Goal: Information Seeking & Learning: Learn about a topic

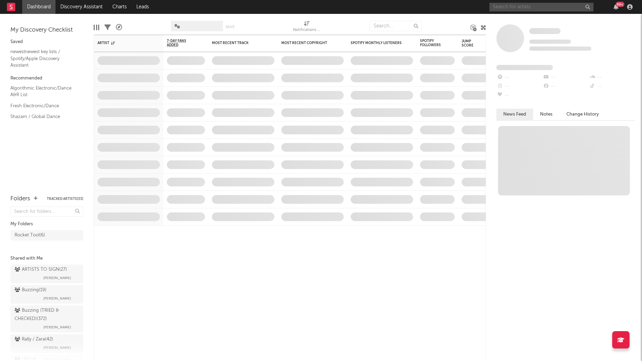
click at [517, 3] on input "text" at bounding box center [542, 7] width 104 height 9
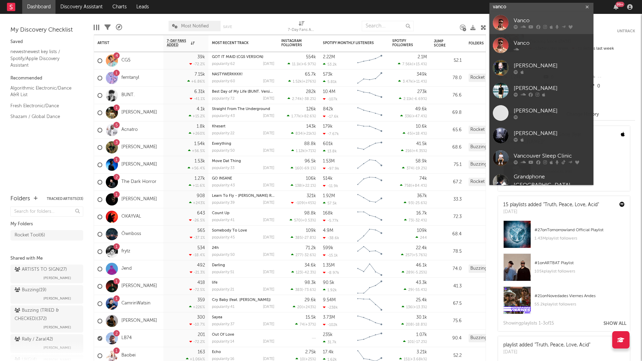
type input "vanco"
click at [525, 19] on div "Vanco" at bounding box center [552, 21] width 76 height 8
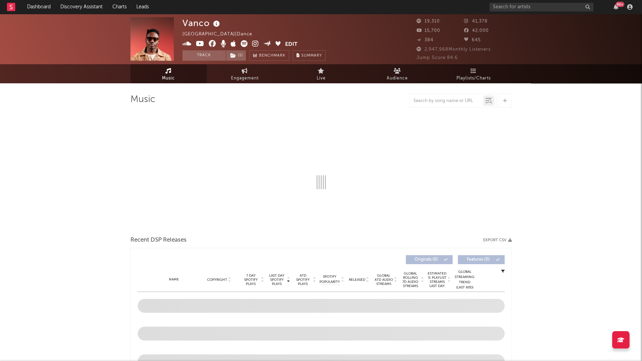
select select "6m"
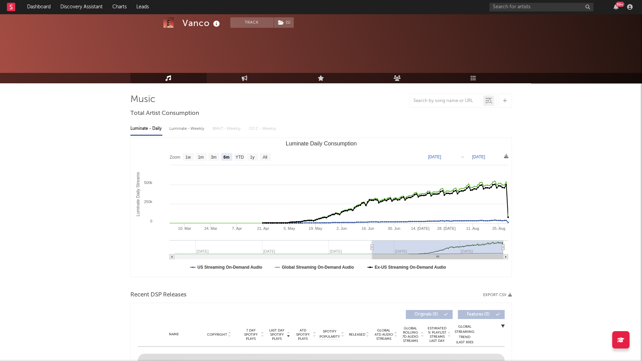
scroll to position [124, 0]
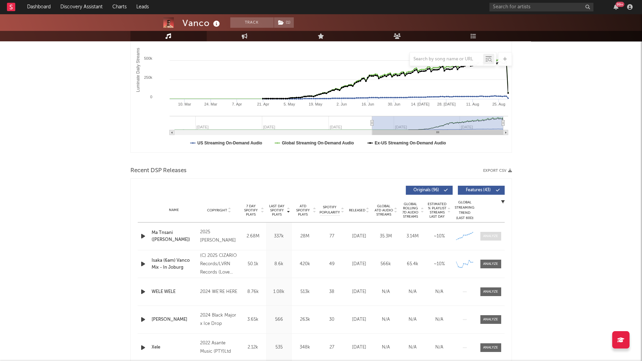
click at [490, 233] on span at bounding box center [491, 236] width 21 height 9
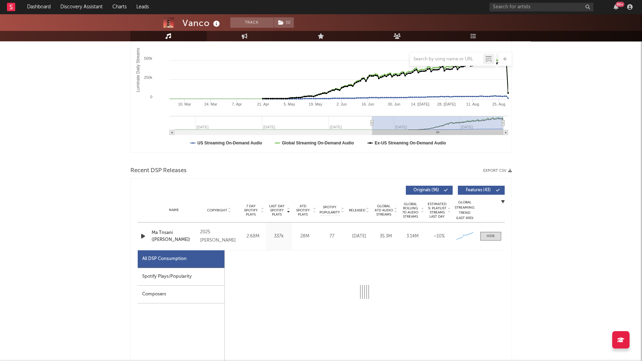
select select "1w"
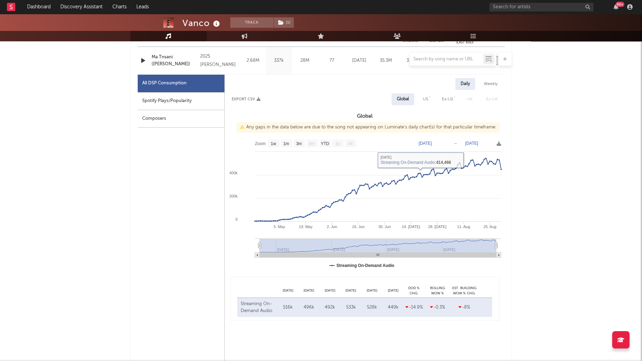
scroll to position [309, 0]
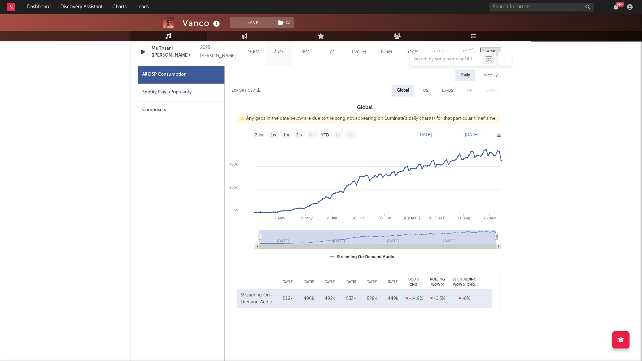
click at [427, 90] on div "US" at bounding box center [425, 90] width 5 height 8
select select "1w"
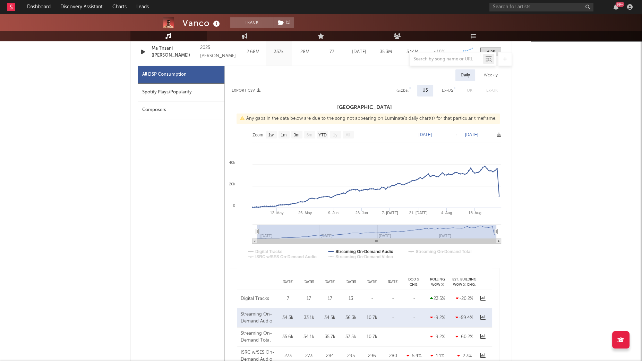
click at [405, 91] on div "Global" at bounding box center [403, 90] width 12 height 8
select select "1w"
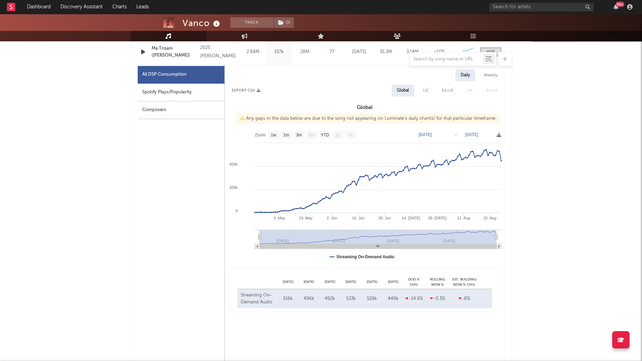
scroll to position [272, 0]
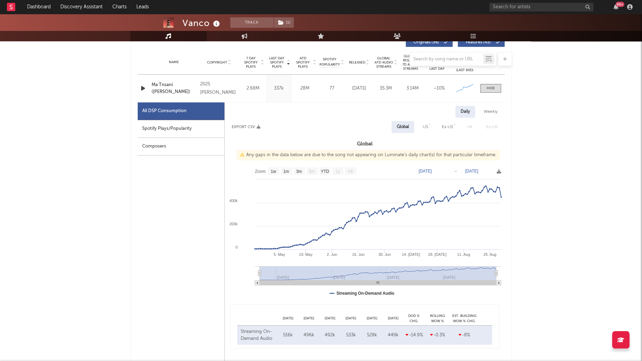
click at [161, 127] on div "Spotify Plays/Popularity" at bounding box center [181, 129] width 87 height 18
select select "1w"
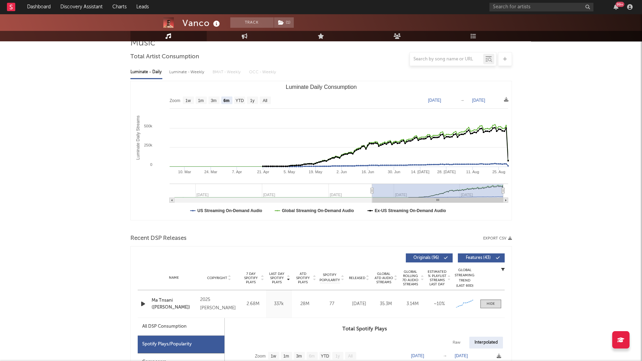
scroll to position [0, 0]
